Goal: Check status: Check status

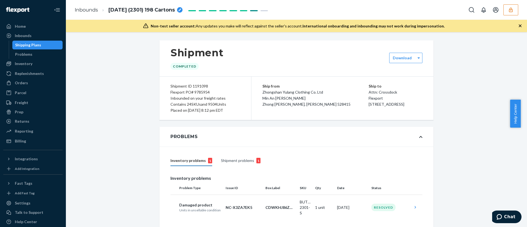
scroll to position [1169, 0]
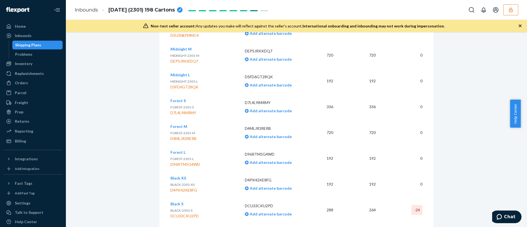
click at [510, 9] on icon "button" at bounding box center [511, 9] width 4 height 5
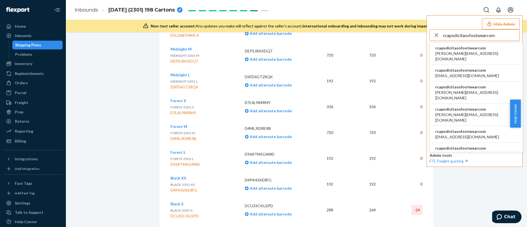
type input "rcapodicitaosfootwearcom"
click at [469, 46] on span "rcapodicitaosfootwearcom" at bounding box center [476, 47] width 82 height 5
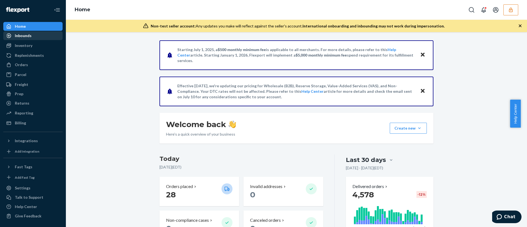
click at [29, 38] on div "Inbounds" at bounding box center [33, 36] width 58 height 8
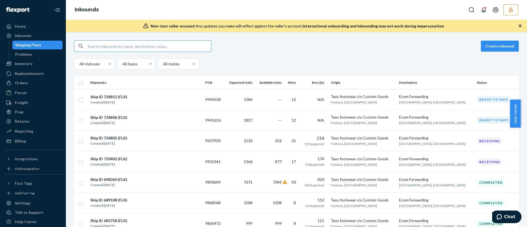
paste input "983089"
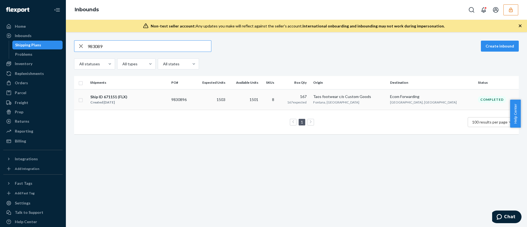
type input "983089"
click at [385, 95] on div "Taos footwear c/o Custom Goods" at bounding box center [349, 96] width 72 height 5
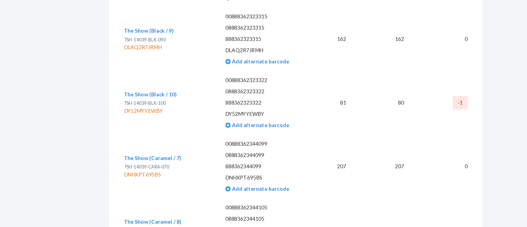
scroll to position [919, 0]
click at [183, 139] on div "DY52MYYEWBY" at bounding box center [189, 141] width 39 height 5
click at [186, 139] on div "DY52MYYEWBY" at bounding box center [189, 141] width 39 height 5
click at [184, 139] on div "DY52MYYEWBY" at bounding box center [189, 141] width 39 height 5
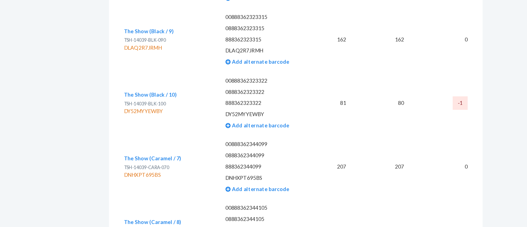
click at [184, 139] on div "DY52MYYEWBY" at bounding box center [189, 141] width 39 height 5
copy div "DY52MYYEWBY"
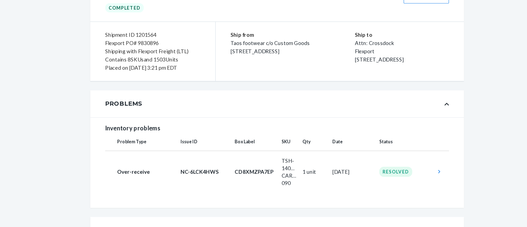
scroll to position [0, 0]
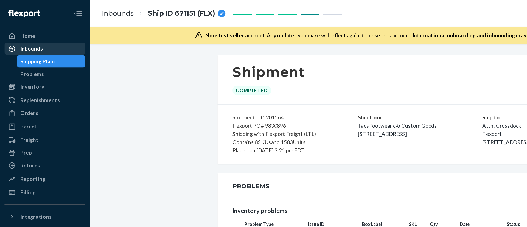
click at [26, 33] on div "Inbounds" at bounding box center [23, 35] width 17 height 5
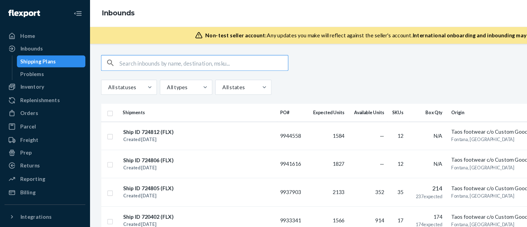
paste input "983089"
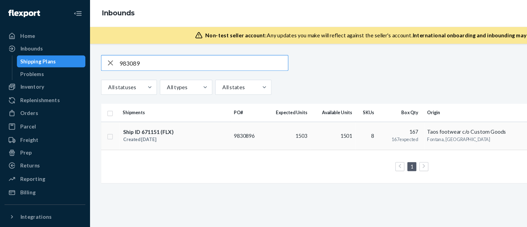
type input "983089"
click at [179, 98] on td "9830896" at bounding box center [181, 99] width 24 height 21
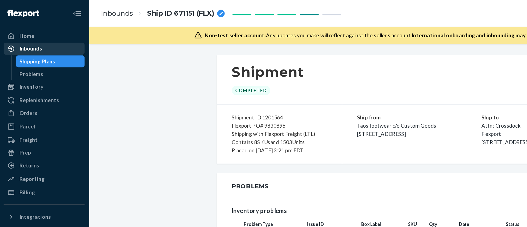
click at [26, 38] on div "Inbounds" at bounding box center [23, 35] width 17 height 5
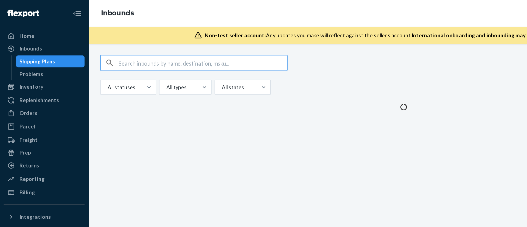
type input "983089"
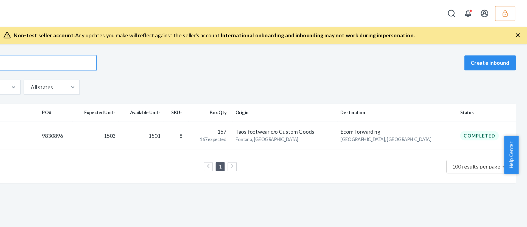
type input "983089"
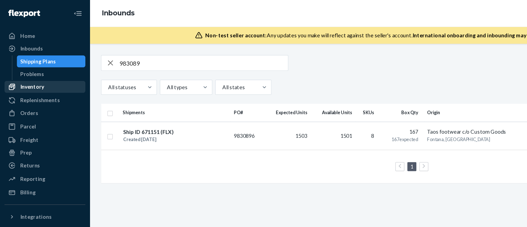
click at [20, 63] on div "Inventory" at bounding box center [24, 63] width 18 height 5
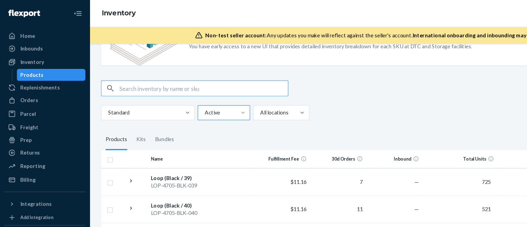
scroll to position [22, 0]
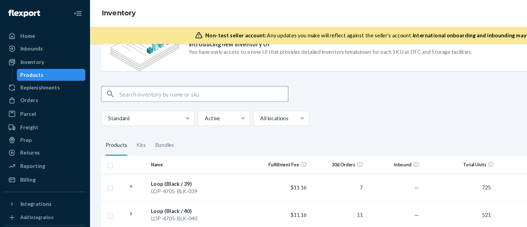
paste input "TSH-14039-BLK-100"
type input "TSH-14039-BLK-100"
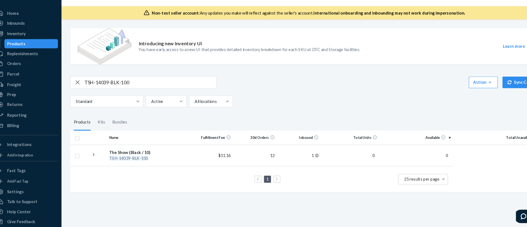
scroll to position [0, 0]
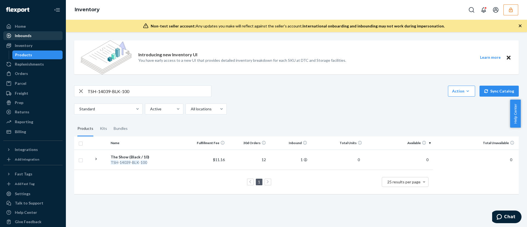
click at [28, 33] on div "Inbounds" at bounding box center [23, 35] width 17 height 5
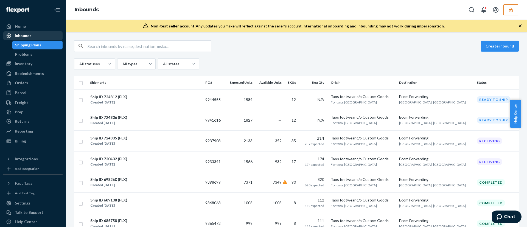
click at [22, 35] on div "Inbounds" at bounding box center [23, 35] width 17 height 5
click at [29, 36] on div "Inbounds" at bounding box center [23, 35] width 17 height 5
click at [25, 35] on div "Inbounds" at bounding box center [23, 35] width 17 height 5
click at [126, 45] on input "text" at bounding box center [149, 46] width 123 height 11
paste input "983089"
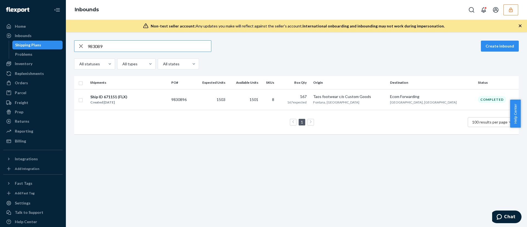
type input "983089"
click at [240, 73] on div "983089 Create inbound All statuses All types All states Shipments PO# Expected …" at bounding box center [296, 89] width 444 height 99
click at [279, 95] on td "8" at bounding box center [269, 99] width 18 height 21
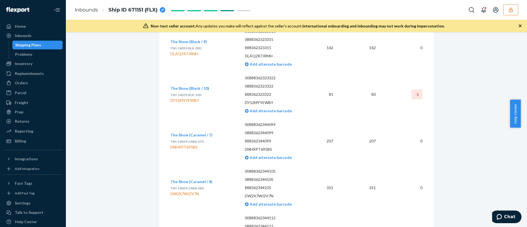
scroll to position [961, 0]
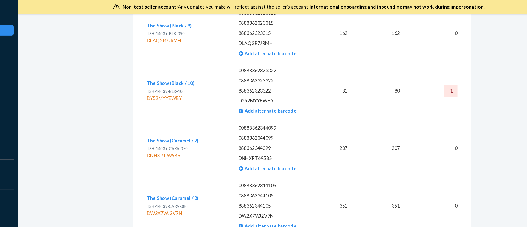
click at [186, 97] on div "DY52MYYEWBY" at bounding box center [189, 99] width 39 height 5
copy div "DY52MYYEWBY"
click at [159, 173] on div "SKU Barcode Expected Received Discrepancy The Show (Black / 7) TSH-14039-BLK-07…" at bounding box center [296, 114] width 274 height 394
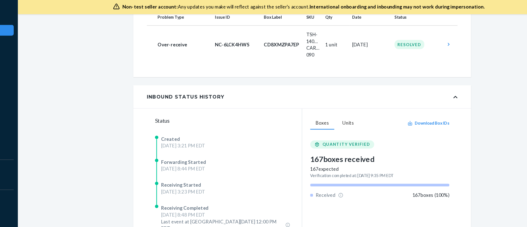
scroll to position [0, 0]
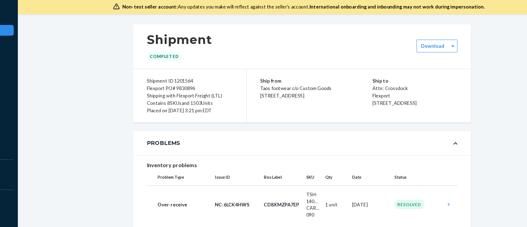
click at [190, 78] on div "Shipment ID 1201564 Flexport PO# 9830896 Shipping with Flexport Freight (LTL) C…" at bounding box center [205, 98] width 92 height 43
